Goal: Task Accomplishment & Management: Complete application form

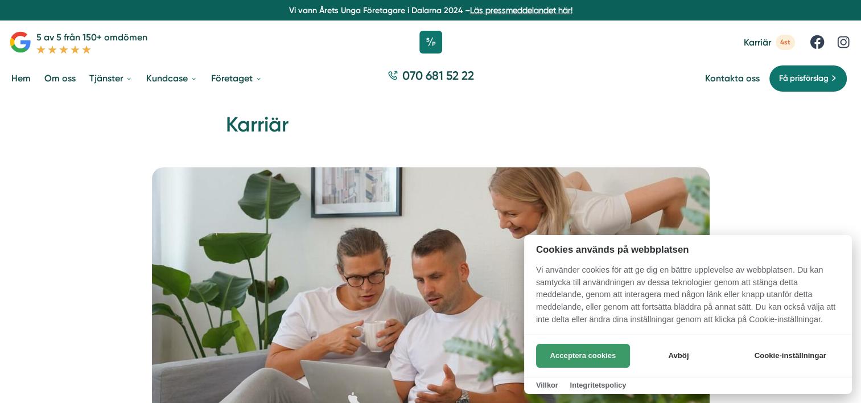
click at [590, 357] on button "Acceptera cookies" at bounding box center [583, 356] width 94 height 24
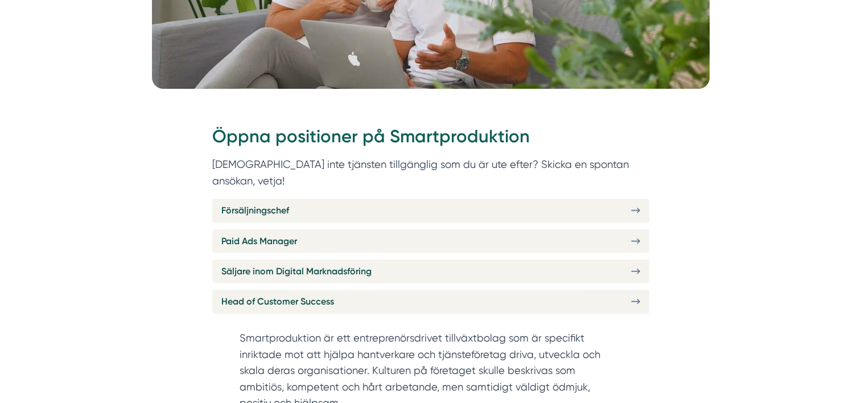
scroll to position [390, 0]
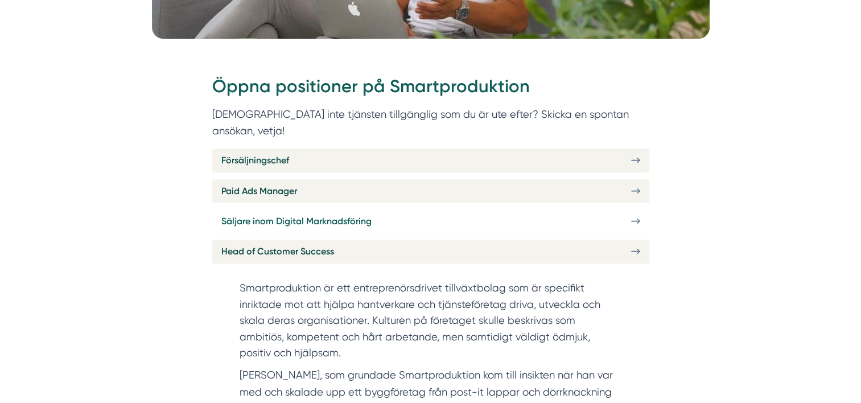
click at [290, 214] on span "Säljare inom Digital Marknadsföring" at bounding box center [296, 221] width 150 height 14
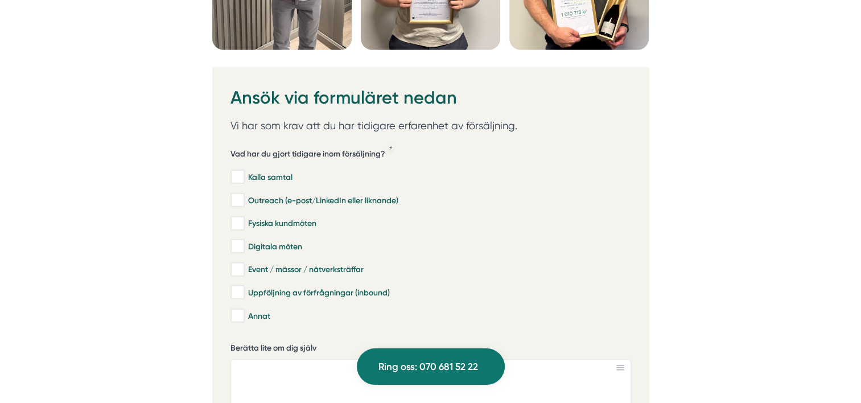
scroll to position [3382, 0]
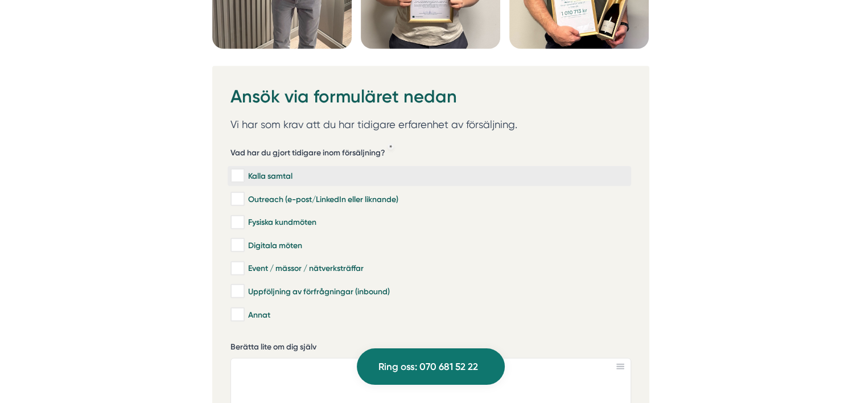
click at [233, 170] on input "Kalla samtal" at bounding box center [236, 175] width 13 height 11
checkbox input "true"
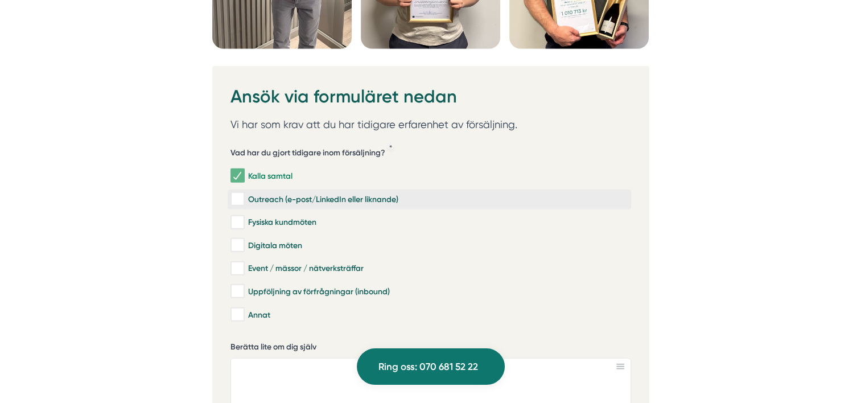
click at [233, 194] on input "Outreach (e-post/LinkedIn eller liknande)" at bounding box center [236, 199] width 13 height 11
checkbox input "true"
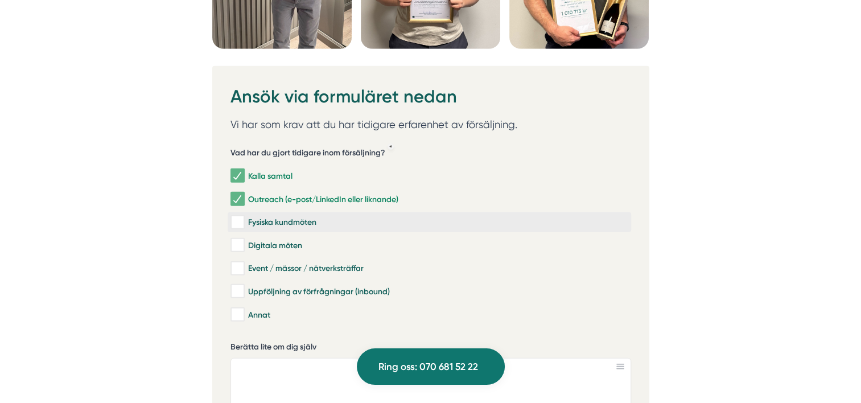
click at [239, 217] on input "Fysiska kundmöten" at bounding box center [236, 222] width 13 height 11
checkbox input "true"
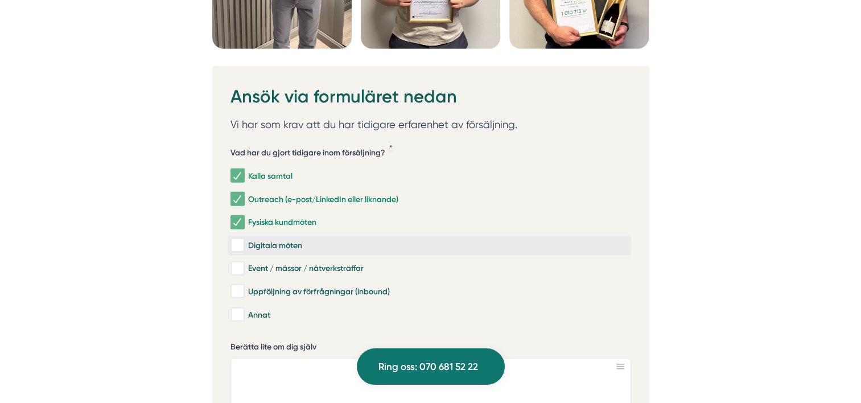
click at [239, 240] on input "Digitala möten" at bounding box center [236, 245] width 13 height 11
checkbox input "true"
click at [239, 263] on input "Event / mässor / nätverksträffar" at bounding box center [236, 268] width 13 height 11
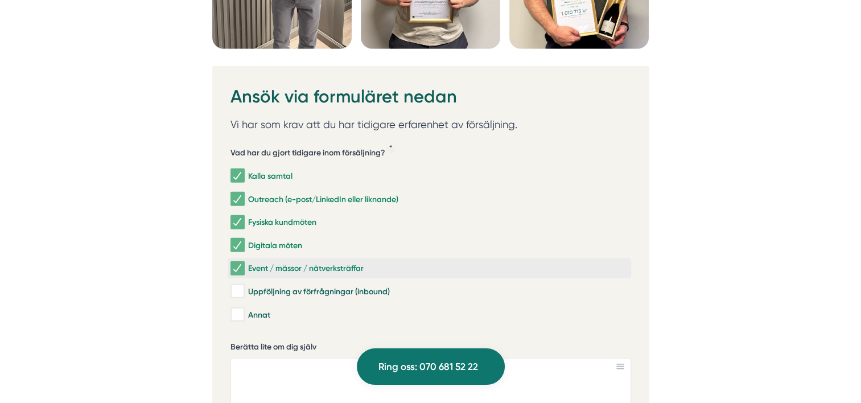
click at [239, 263] on input "Event / mässor / nätverksträffar" at bounding box center [236, 268] width 13 height 11
checkbox input "true"
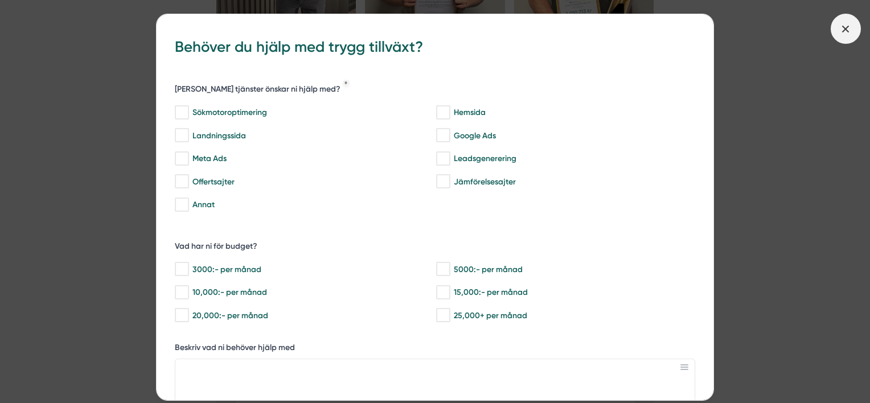
click at [842, 34] on icon at bounding box center [845, 29] width 13 height 13
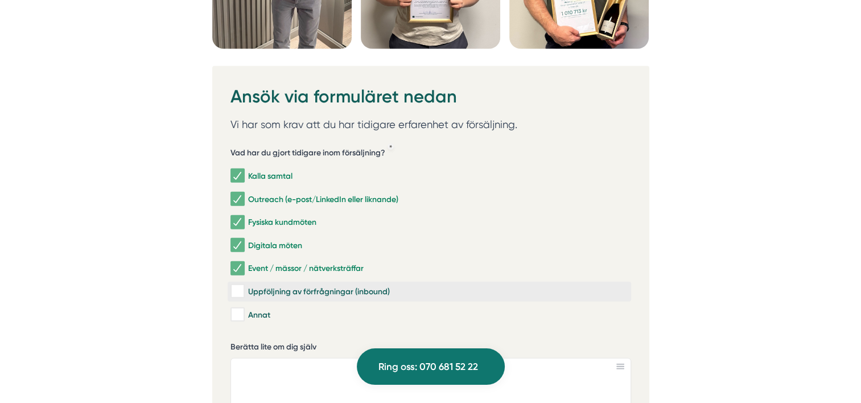
click at [234, 286] on input "Uppföljning av förfrågningar (inbound)" at bounding box center [236, 291] width 13 height 11
checkbox input "true"
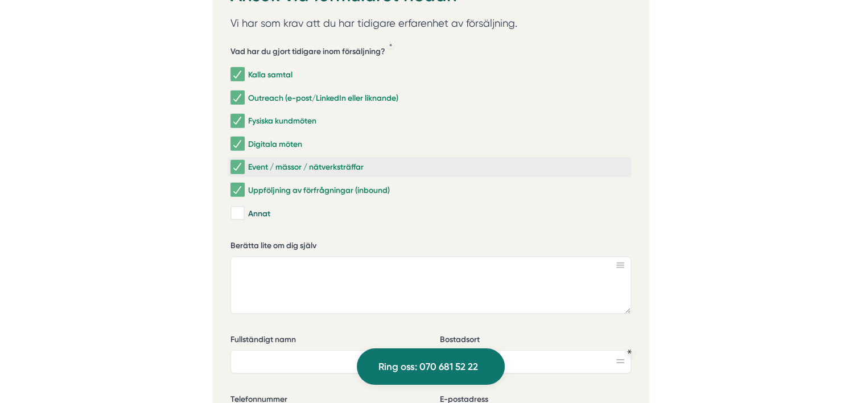
scroll to position [3485, 0]
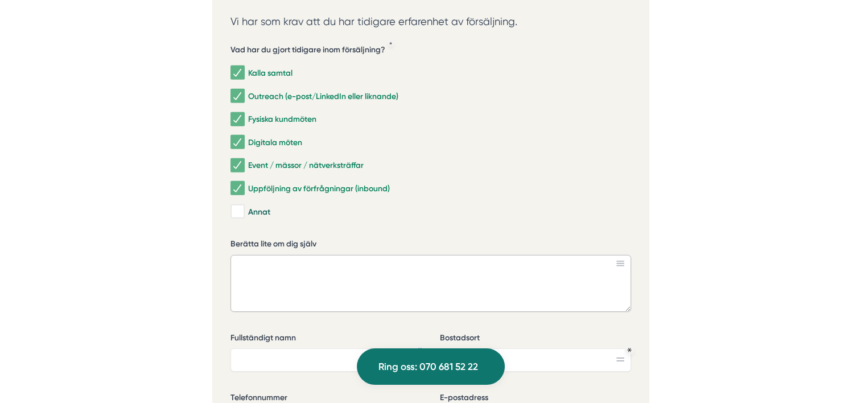
click at [257, 255] on textarea "Berätta lite om dig själv" at bounding box center [430, 283] width 401 height 57
paste textarea "Jag har jobbat med försäljning i över 10 år, och de senaste två åren har jag ha…"
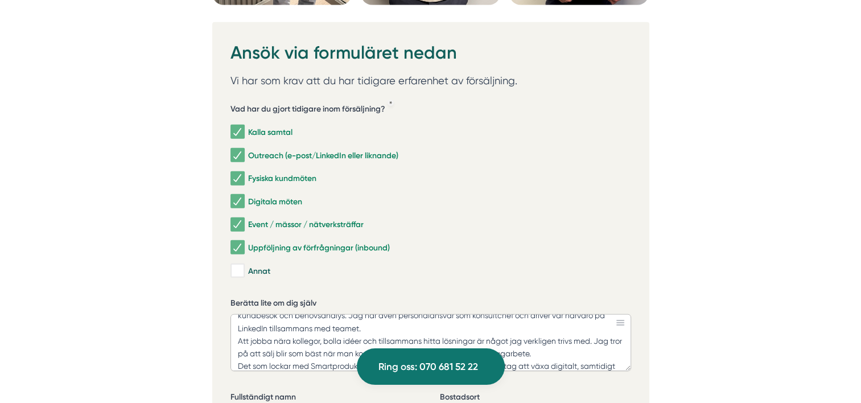
scroll to position [80, 0]
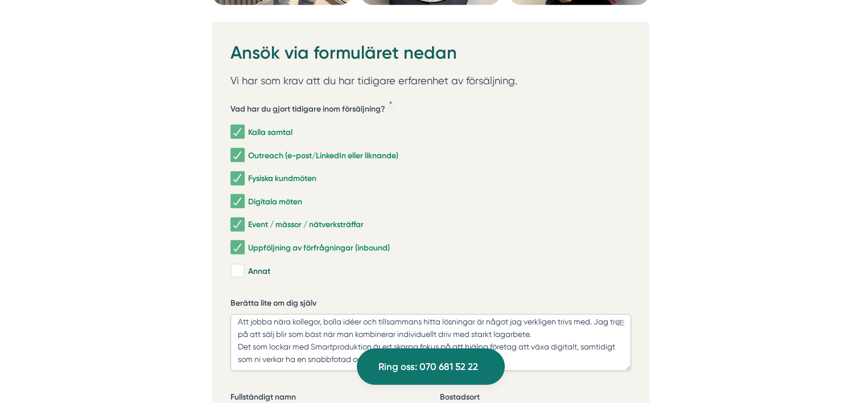
type textarea "Jag har jobbat med försäljning i över 10 år, och de senaste två åren har jag ha…"
click at [492, 225] on div "Kalla samtal Outreach (e-post/LinkedIn eller liknande) Fysiska kundmöten Digita…" at bounding box center [430, 200] width 401 height 164
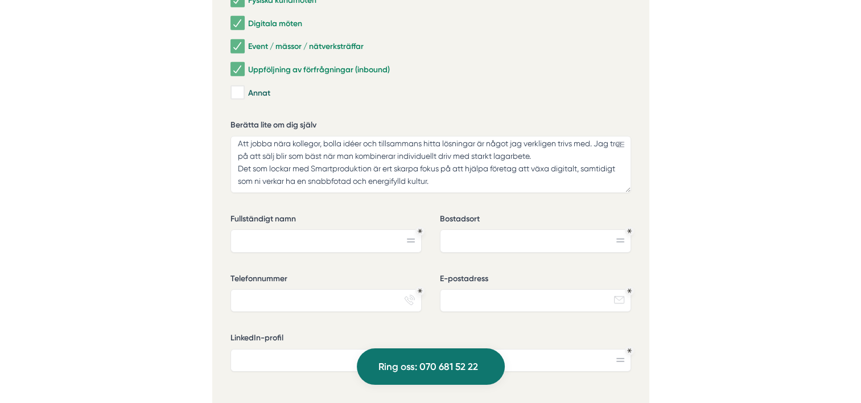
scroll to position [3605, 0]
click at [270, 228] on input "Fullständigt namn" at bounding box center [325, 239] width 191 height 23
type input "[PERSON_NAME]"
type input "Järfälla"
click at [285, 288] on input "Telefonnummer" at bounding box center [325, 299] width 191 height 23
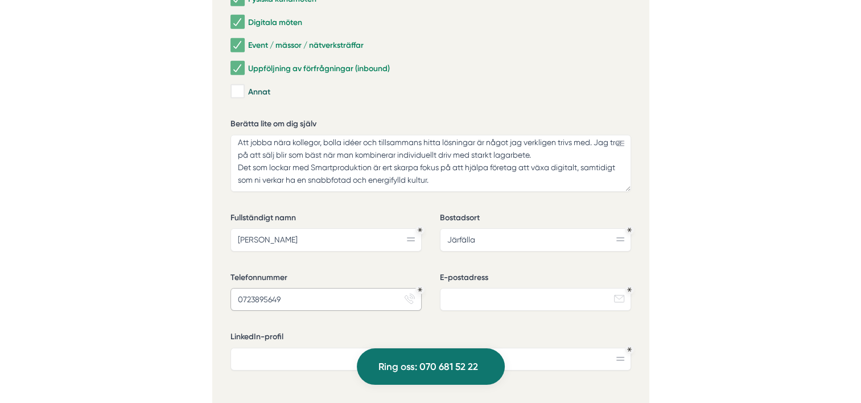
type input "0723895649"
click at [497, 288] on input "E-postadress" at bounding box center [535, 299] width 191 height 23
type input "[EMAIL_ADDRESS][DOMAIN_NAME]"
click at [318, 348] on input "LinkedIn-profil" at bounding box center [430, 359] width 401 height 23
paste input "[URL][DOMAIN_NAME]"
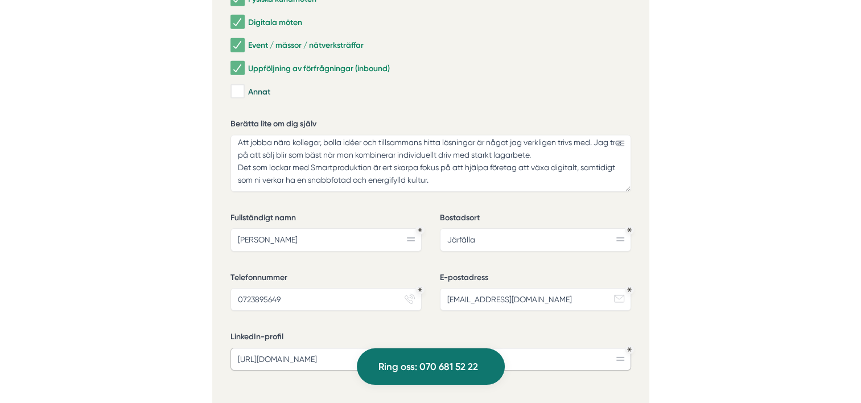
type input "[URL][DOMAIN_NAME]"
click at [592, 370] on div "Vad har du gjort tidigare inom försäljning? Kalla samtal Outreach (e-post/Linke…" at bounding box center [430, 161] width 401 height 492
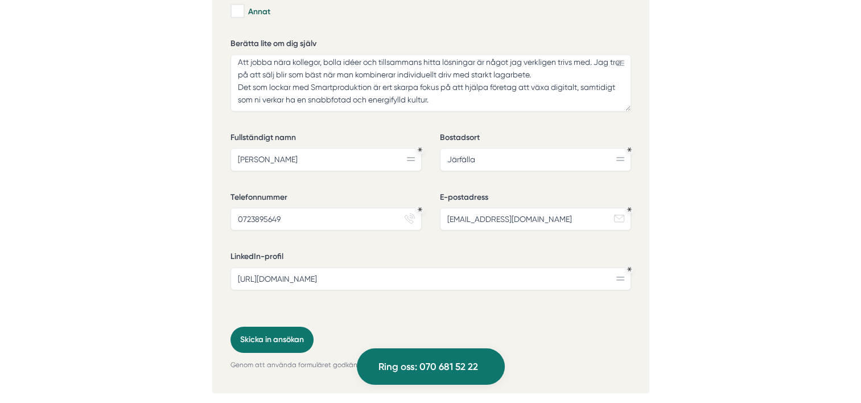
scroll to position [3704, 0]
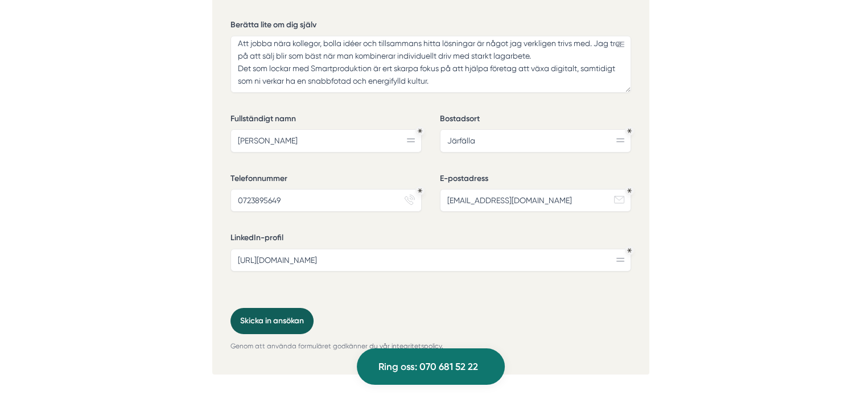
click at [258, 308] on button "Skicka in ansökan" at bounding box center [271, 321] width 83 height 26
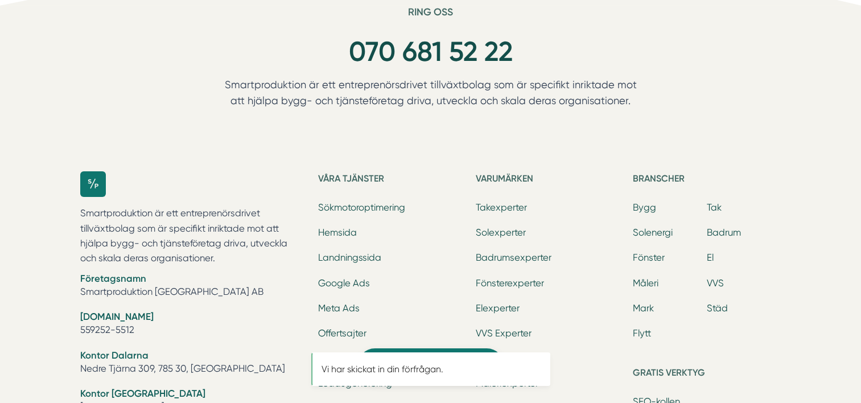
scroll to position [0, 0]
